Goal: Transaction & Acquisition: Download file/media

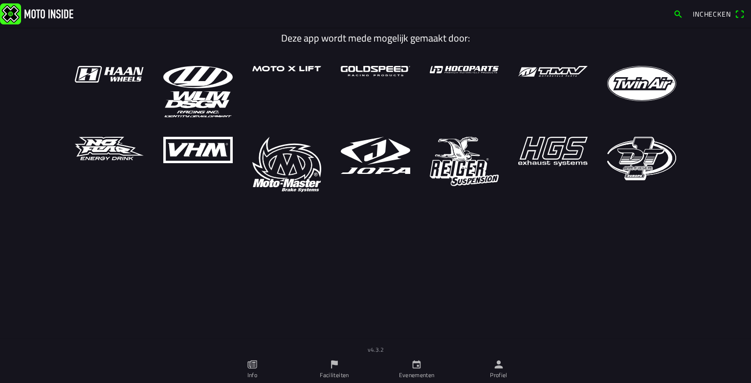
click at [329, 373] on ion-label "Faciliteiten" at bounding box center [334, 375] width 29 height 9
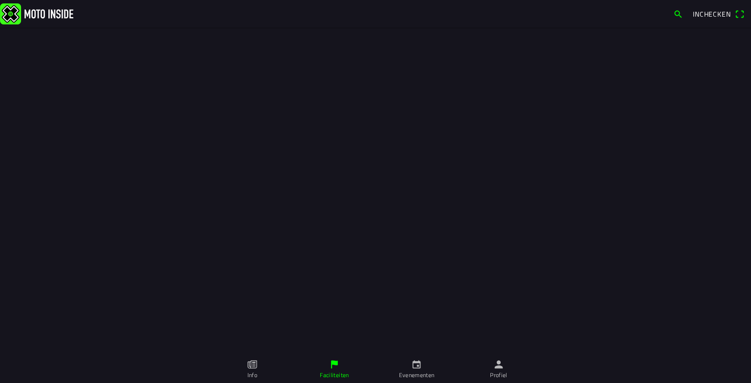
click at [185, 321] on div "FACILITEITEN Maken Type MC de Peelrijders - Nederweert-Eind Living for the Week…" at bounding box center [375, 178] width 751 height 356
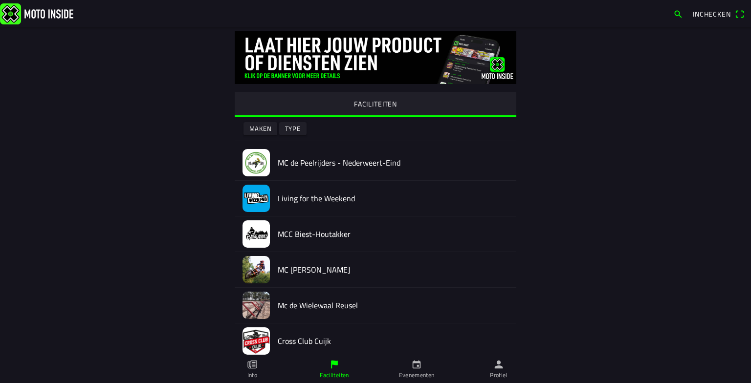
click at [185, 321] on div "FACILITEITEN Maken Type MC de Peelrijders - Nederweert-Eind Living for the Week…" at bounding box center [376, 289] width 626 height 524
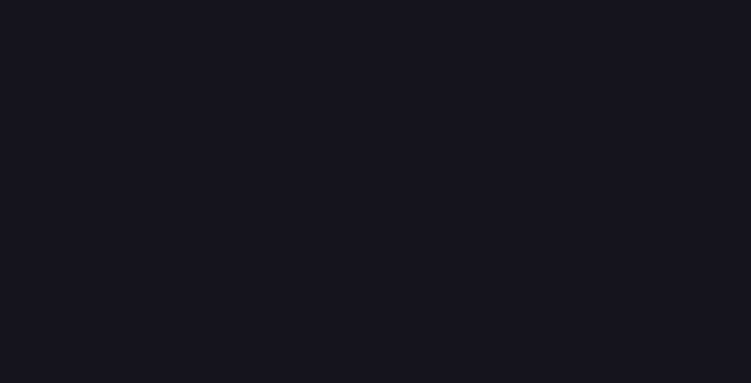
click at [185, 321] on ion-router-outlet at bounding box center [375, 191] width 751 height 383
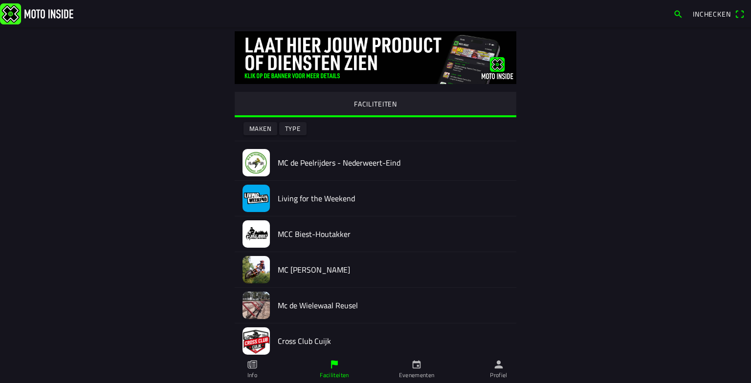
scroll to position [194, 0]
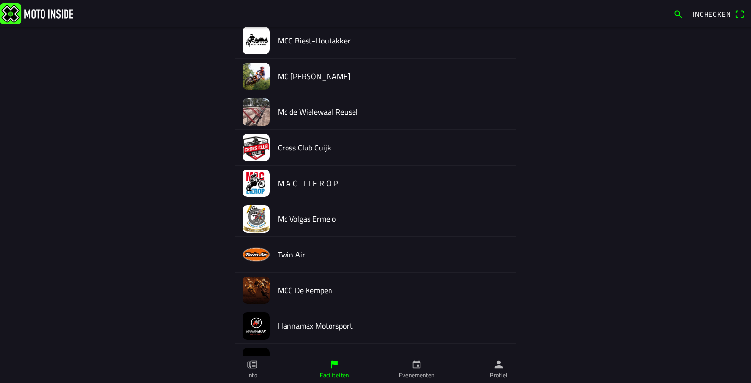
click at [244, 214] on img at bounding box center [255, 218] width 27 height 27
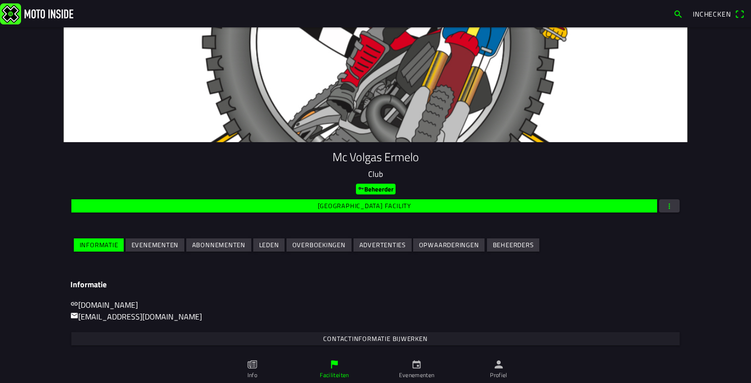
click at [0, 0] on slot "Evenementen" at bounding box center [0, 0] width 0 height 0
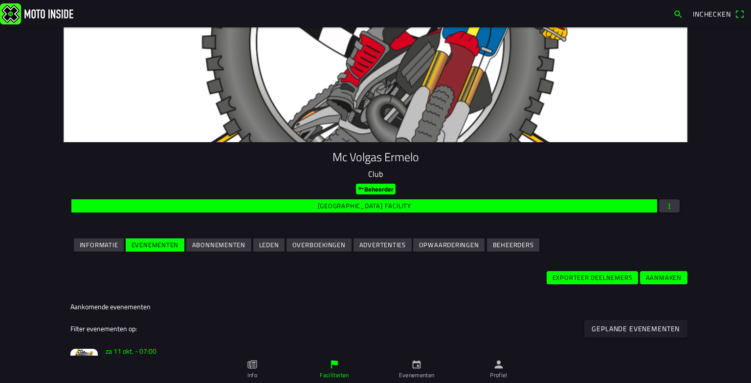
click at [31, 248] on main "Mc Volgas Ermelo Club Beheerder Wijzig facility Informatie Evenementen Abonneme…" at bounding box center [375, 205] width 751 height 356
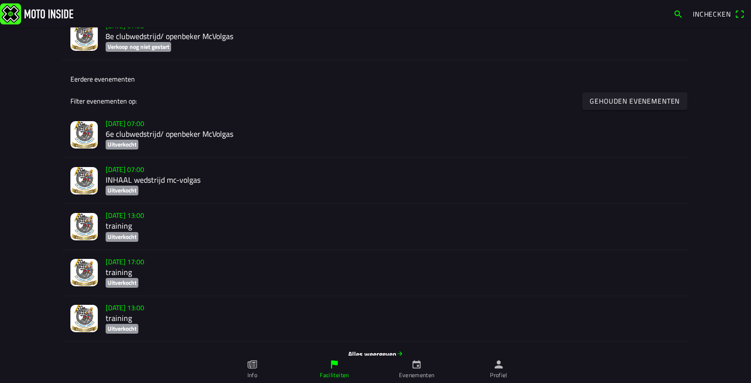
scroll to position [388, 0]
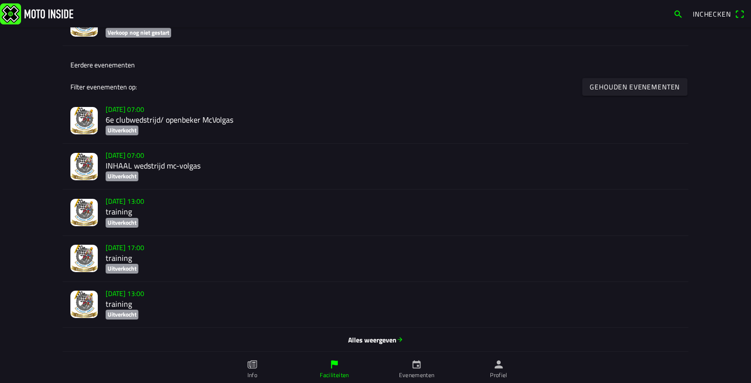
click at [372, 339] on span "Alles weergeven" at bounding box center [375, 340] width 610 height 10
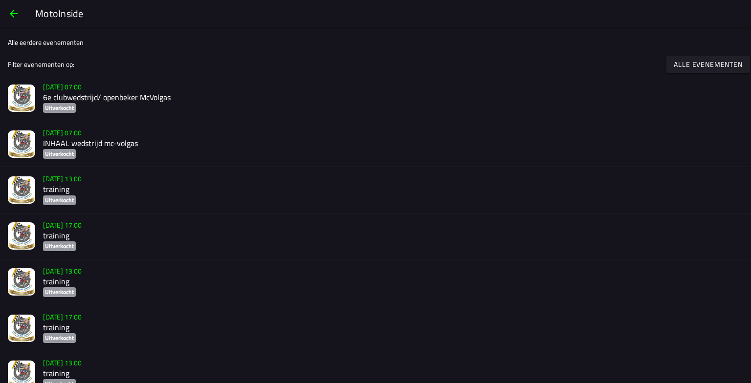
click at [292, 21] on div "MotoInside" at bounding box center [388, 13] width 706 height 15
click at [259, 35] on ion-list-header "Alle eerdere evenementen" at bounding box center [375, 42] width 751 height 22
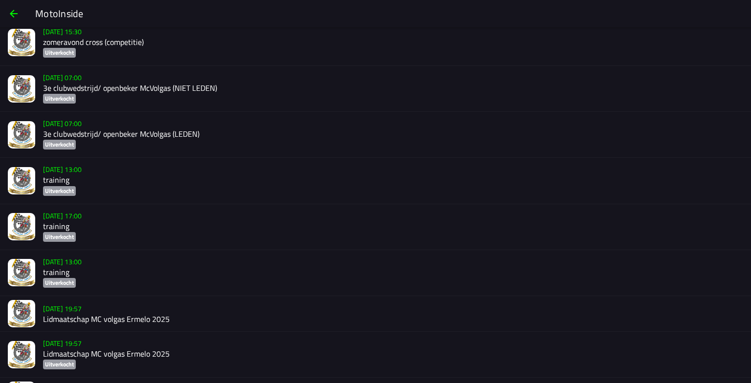
scroll to position [1274, 0]
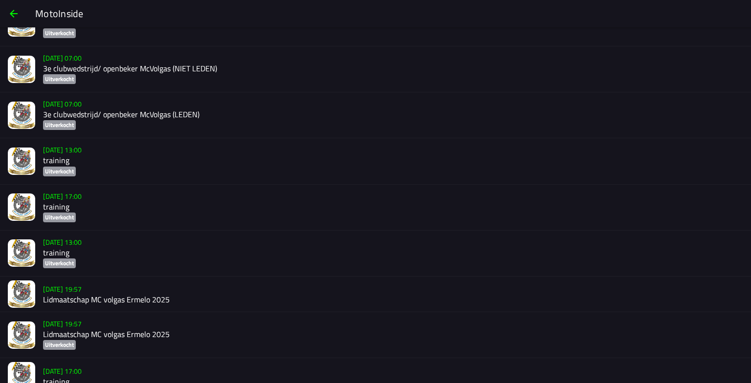
click at [0, 0] on slot "vr 18 apr. - 19:57" at bounding box center [0, 0] width 0 height 0
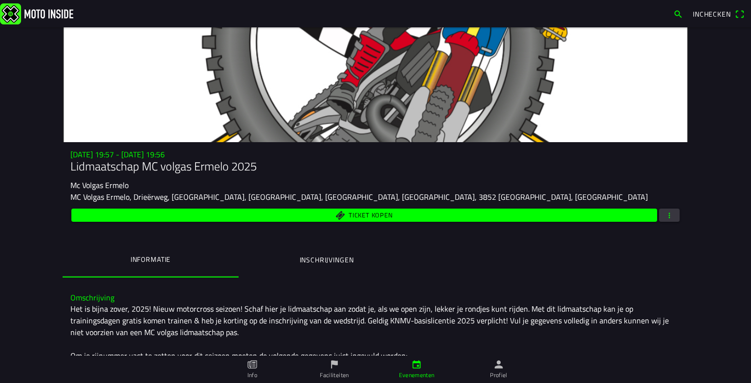
click at [308, 256] on ion-label "Inschrijvingen" at bounding box center [327, 260] width 54 height 11
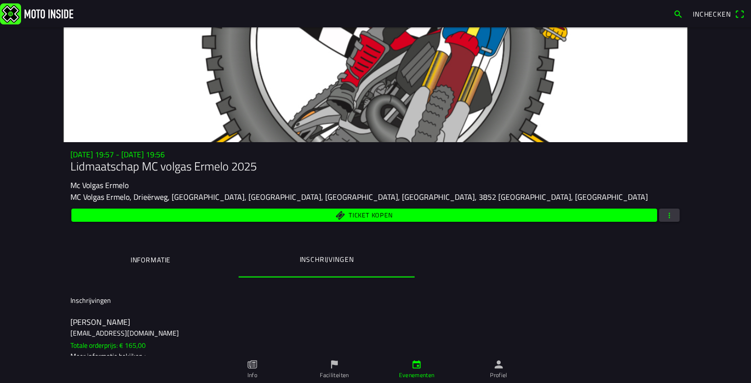
click at [665, 217] on span "button" at bounding box center [669, 215] width 9 height 13
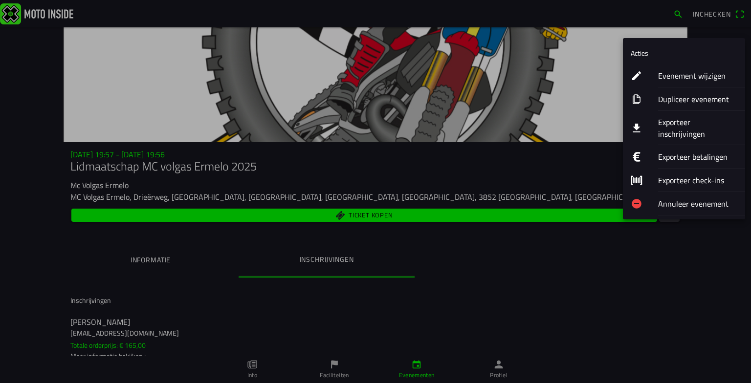
click at [704, 123] on ion-label "Exporteer inschrijvingen" at bounding box center [697, 127] width 79 height 23
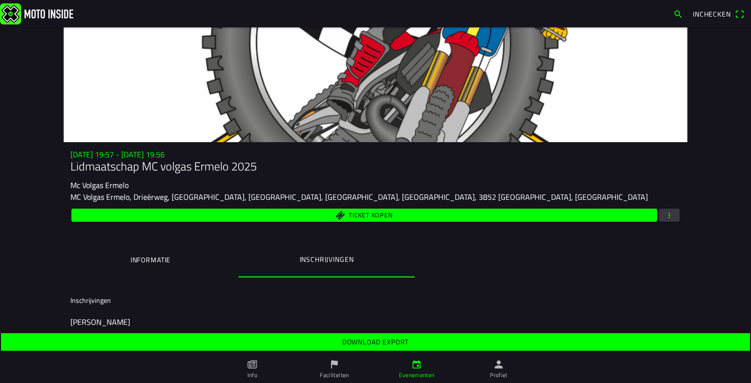
click at [0, 0] on slot "Download export" at bounding box center [0, 0] width 0 height 0
